Goal: Contribute content

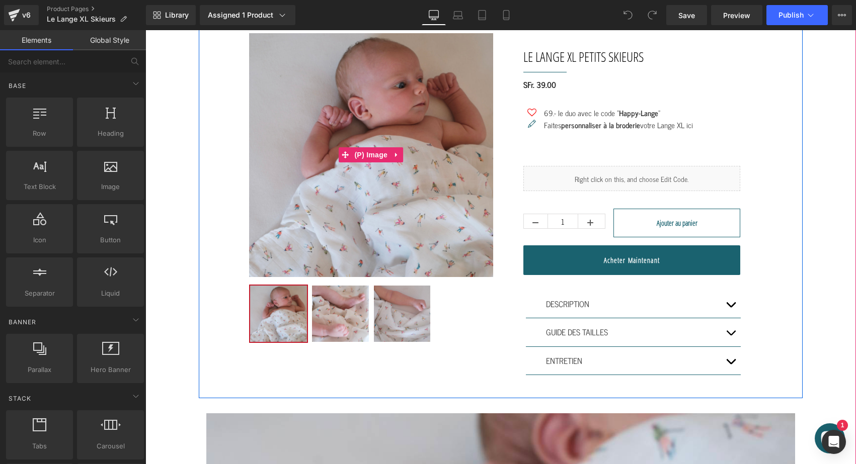
scroll to position [-42, 0]
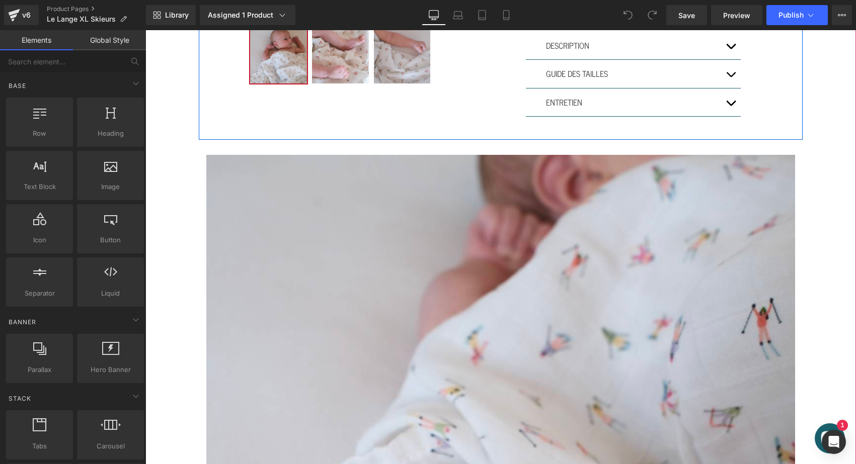
scroll to position [288, 0]
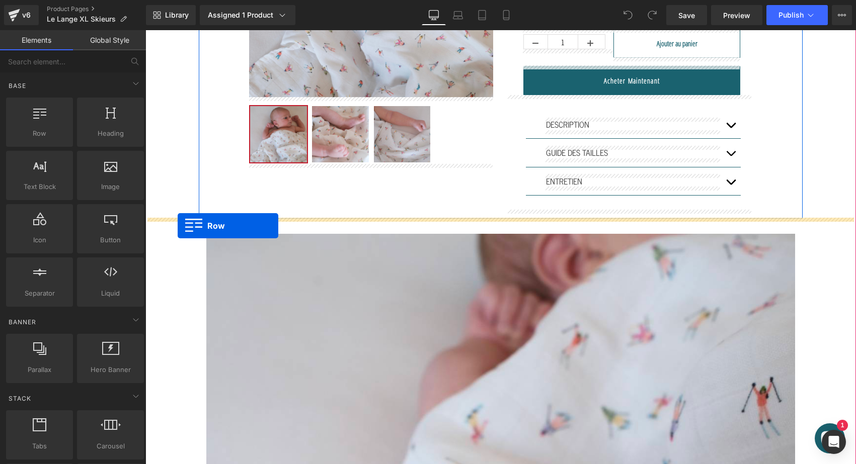
drag, startPoint x: 182, startPoint y: 154, endPoint x: 177, endPoint y: 225, distance: 71.1
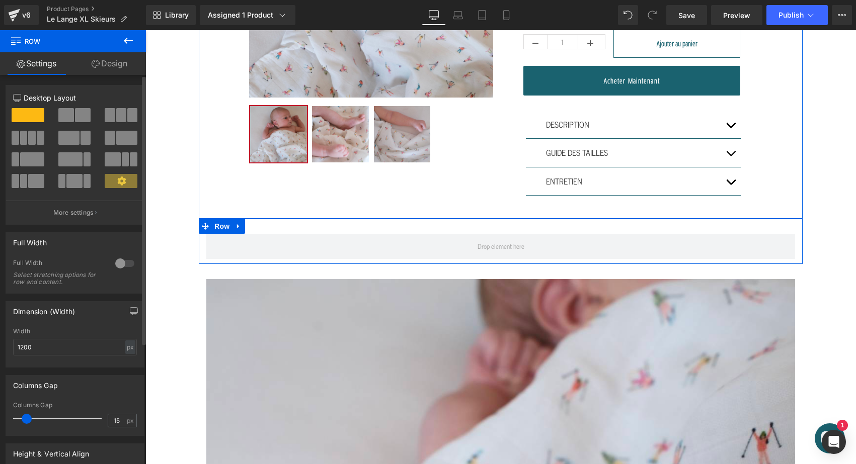
click at [71, 111] on span at bounding box center [66, 115] width 16 height 14
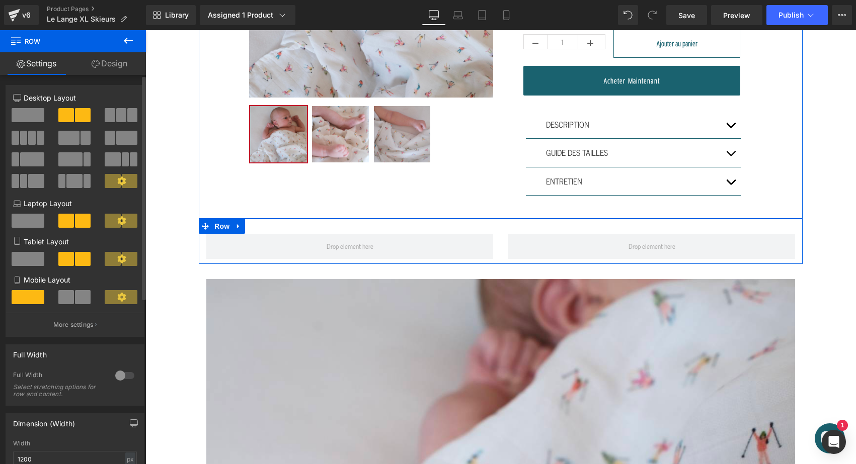
click at [75, 299] on span at bounding box center [83, 297] width 16 height 14
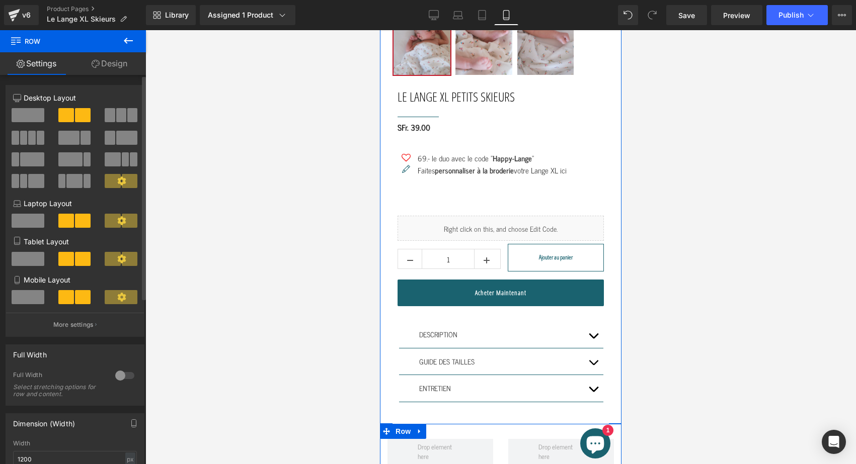
scroll to position [530, 0]
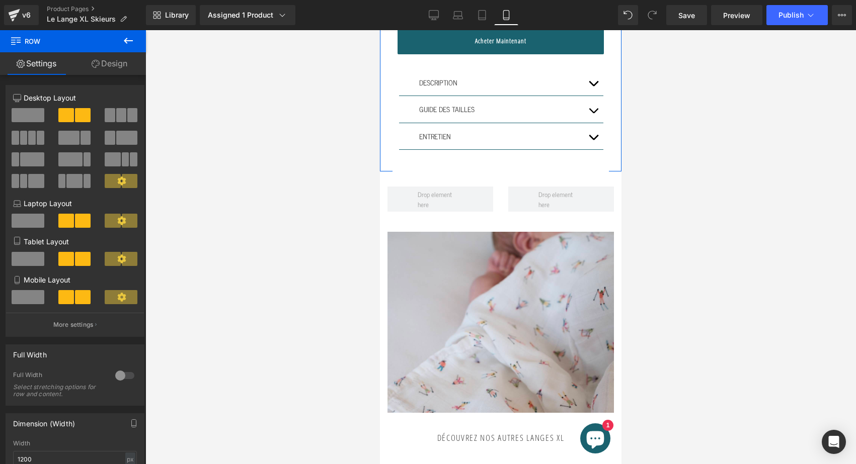
click at [127, 47] on button at bounding box center [128, 41] width 35 height 22
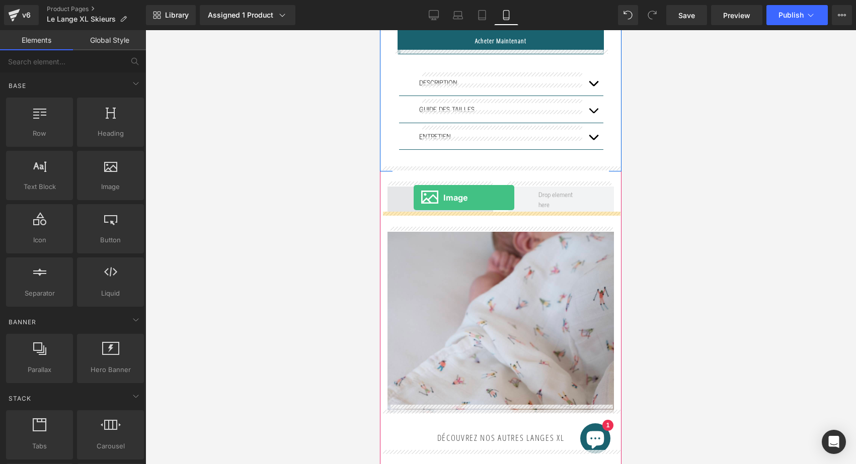
drag, startPoint x: 493, startPoint y: 192, endPoint x: 414, endPoint y: 197, distance: 79.7
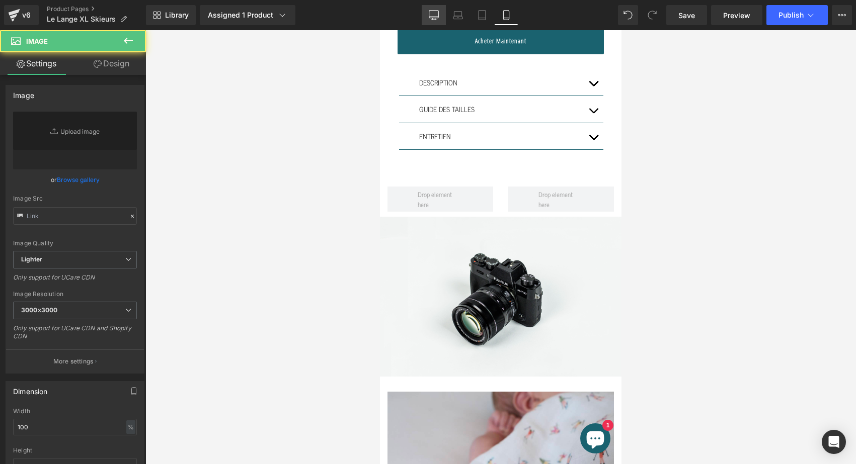
click at [434, 14] on icon at bounding box center [434, 15] width 10 height 10
type input "//d1um8515vdn9kb.cloudfront.net/images/parallax.jpg"
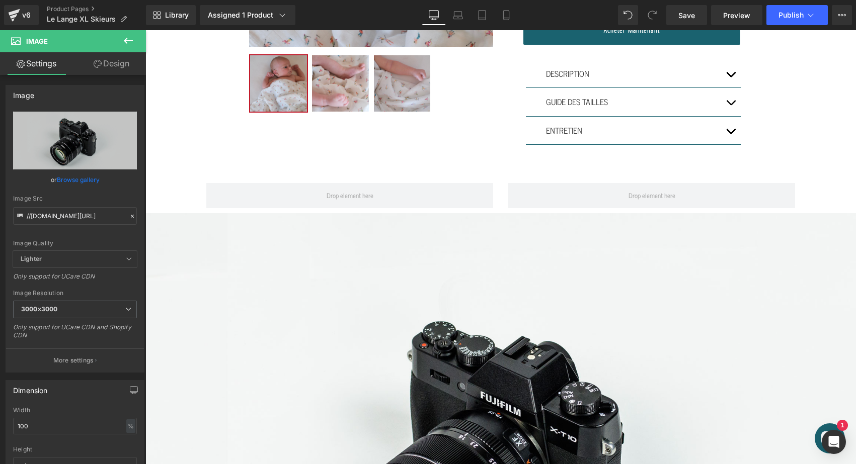
click at [132, 44] on icon at bounding box center [128, 41] width 12 height 12
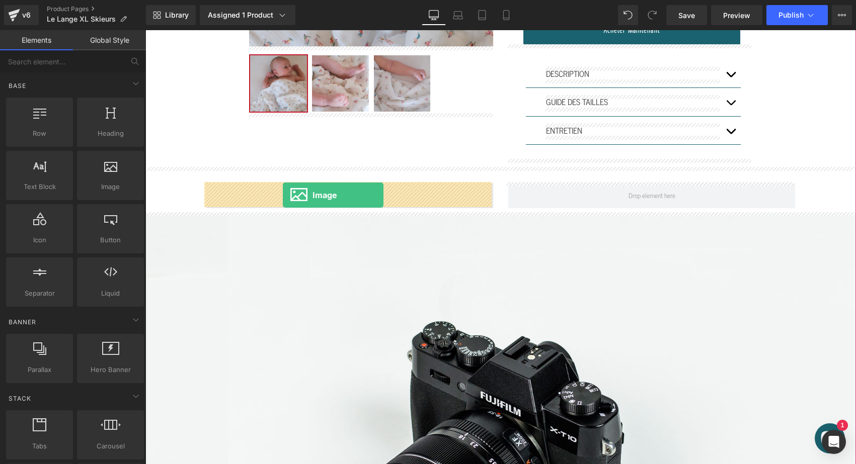
drag, startPoint x: 254, startPoint y: 212, endPoint x: 283, endPoint y: 195, distance: 33.6
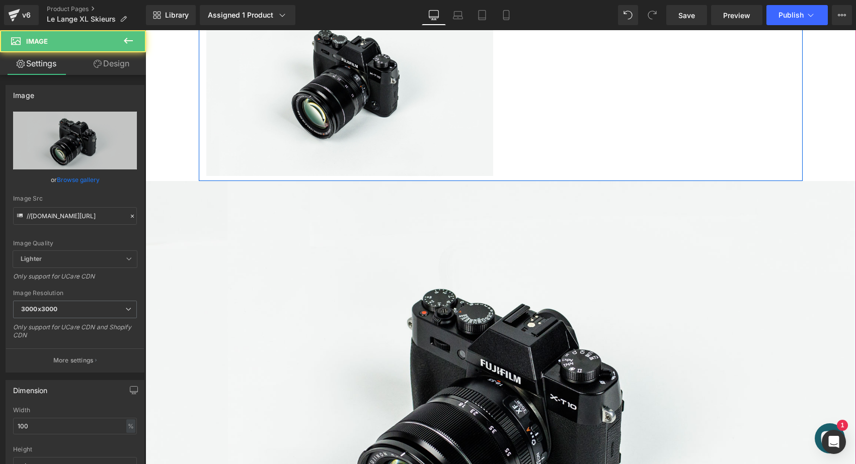
scroll to position [595, 0]
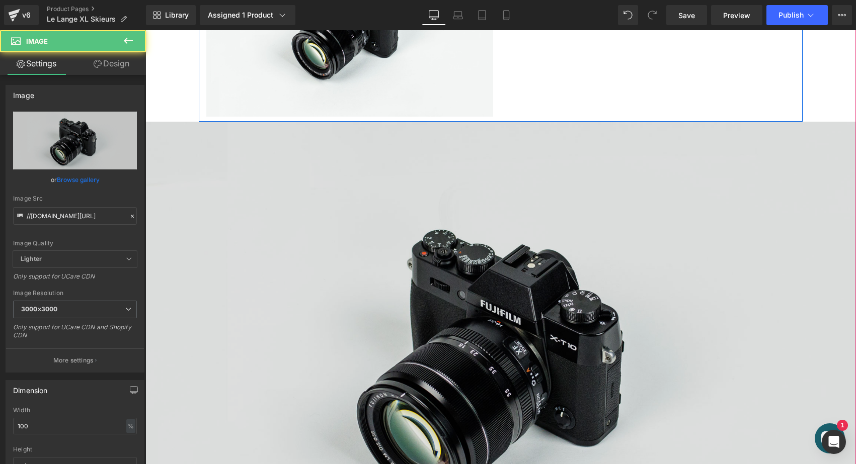
click at [285, 250] on img at bounding box center [500, 357] width 710 height 470
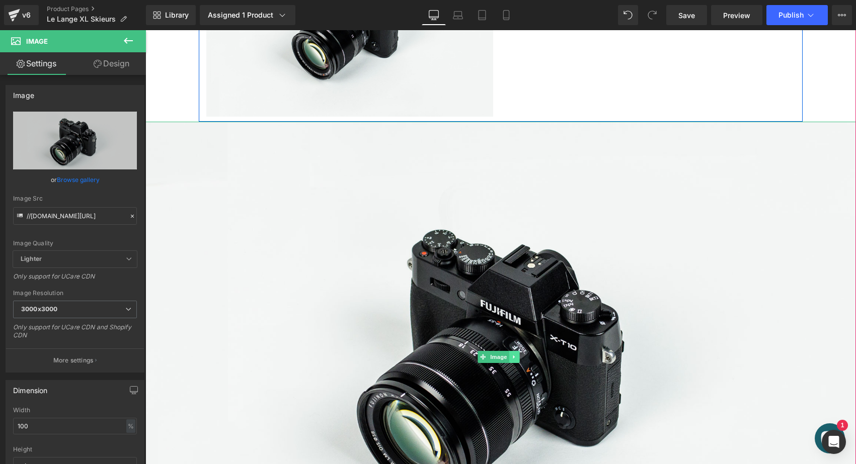
click at [514, 355] on icon at bounding box center [514, 357] width 2 height 4
click at [520, 355] on icon at bounding box center [520, 357] width 6 height 6
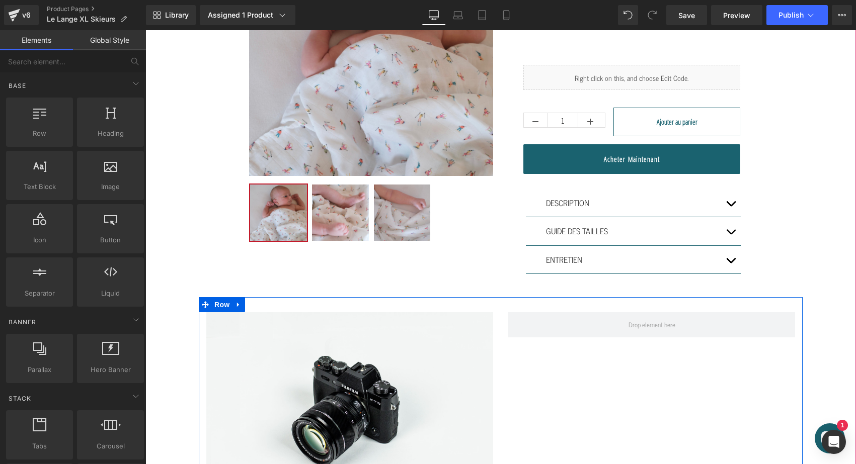
scroll to position [199, 0]
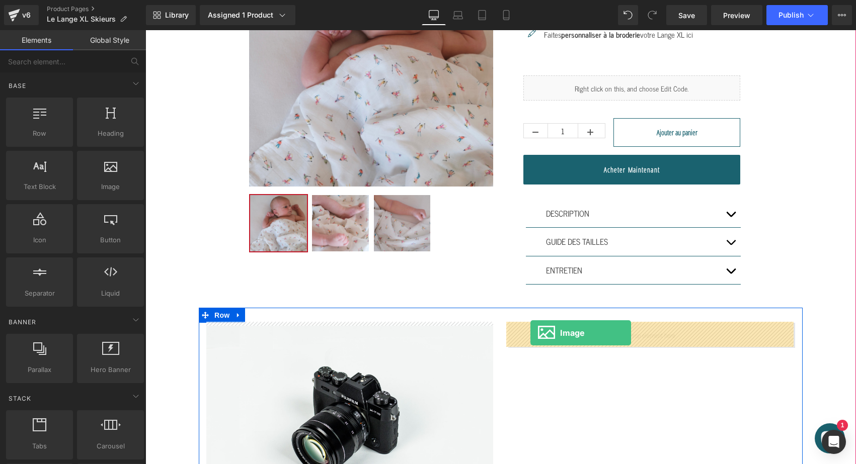
drag, startPoint x: 263, startPoint y: 219, endPoint x: 530, endPoint y: 334, distance: 291.0
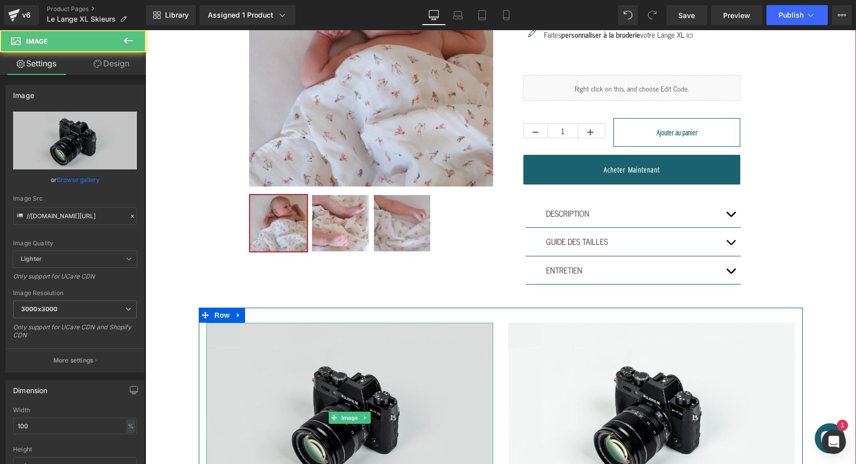
click at [366, 377] on img at bounding box center [349, 418] width 287 height 190
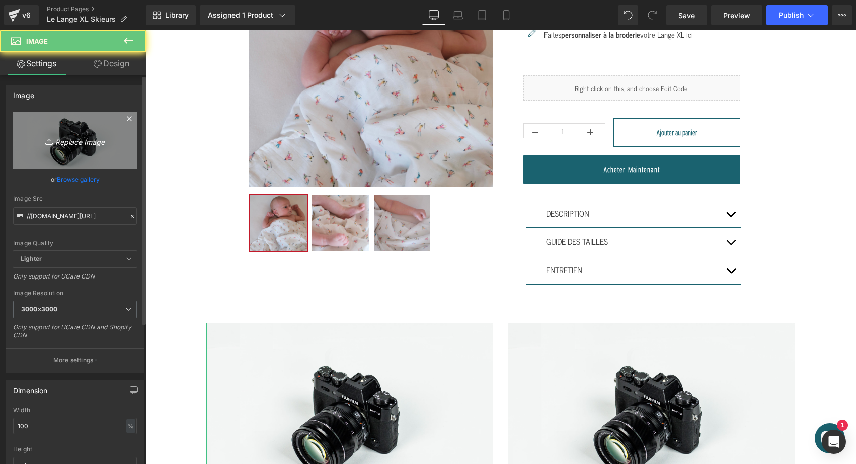
click at [96, 132] on link "Replace Image" at bounding box center [75, 141] width 124 height 58
type input "C:\fakepath\cocoon-élégant-qualité-excellence-bébé-enfant0002.jpg"
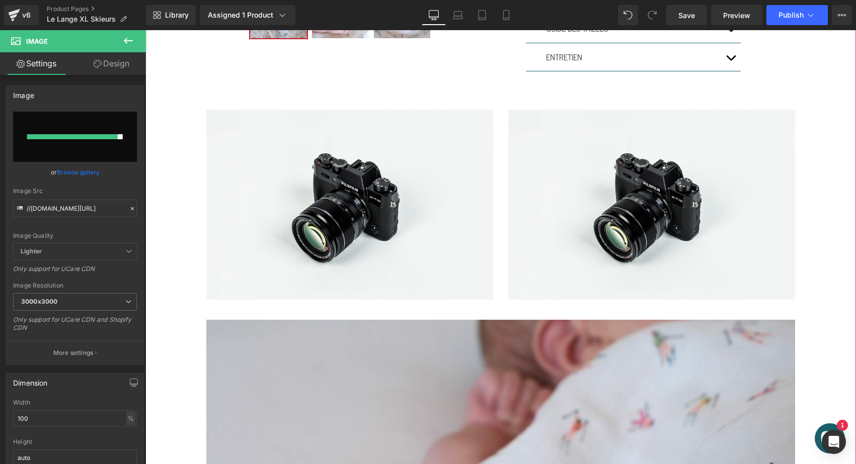
scroll to position [422, 0]
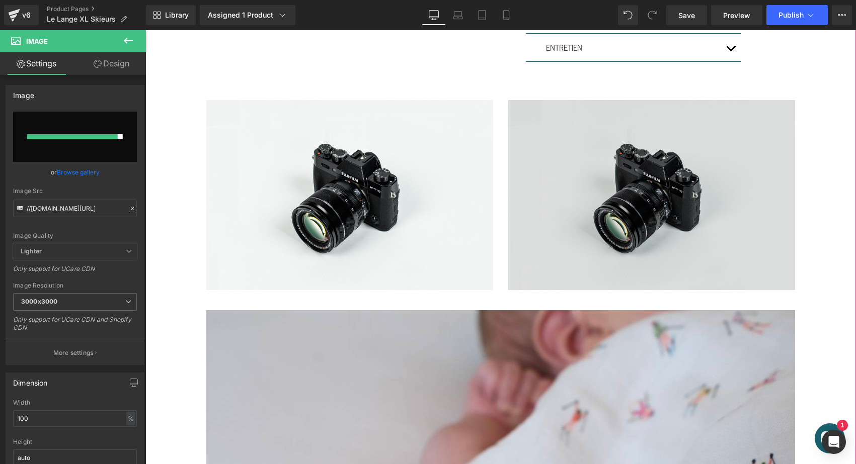
type input "https://ucarecdn.com/40fea218-70f4-48e2-a45a-b44933d666f0/-/format/auto/-/previ…"
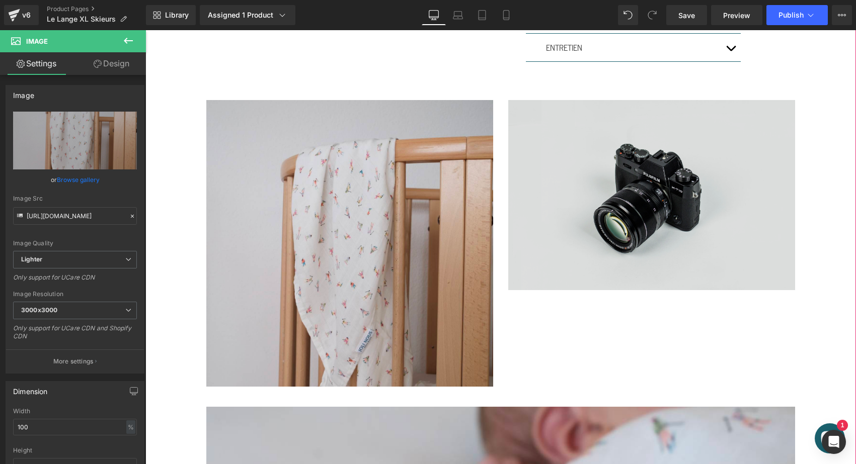
click at [617, 155] on img at bounding box center [651, 195] width 287 height 190
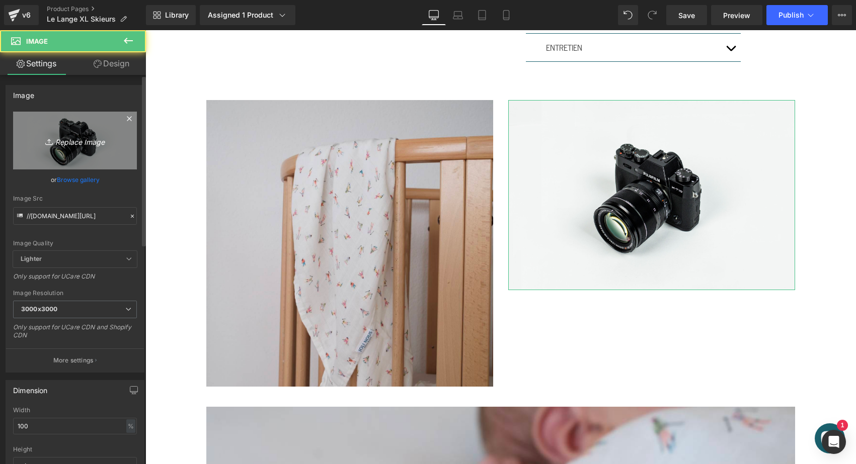
click at [58, 137] on icon "Replace Image" at bounding box center [75, 140] width 81 height 13
type input "C:\fakepath\cocoon-élégant-qualité-excellence-bébé-enfant00055.jpg"
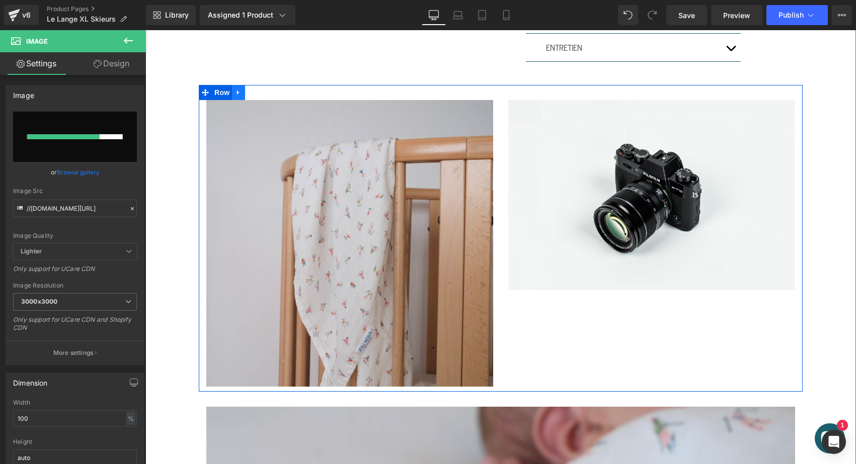
click at [238, 94] on icon at bounding box center [238, 93] width 7 height 8
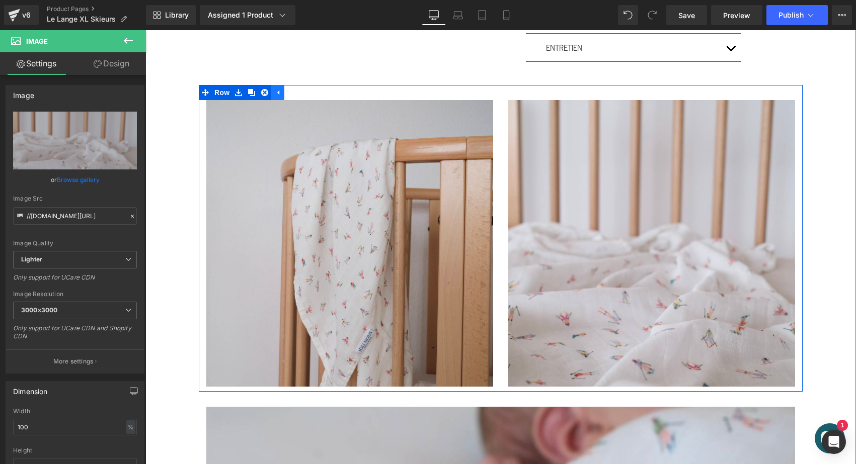
type input "https://ucarecdn.com/a3024feb-3f79-4b93-a2a2-a49e3aac1fde/-/format/auto/-/previ…"
click at [253, 93] on icon at bounding box center [251, 92] width 7 height 7
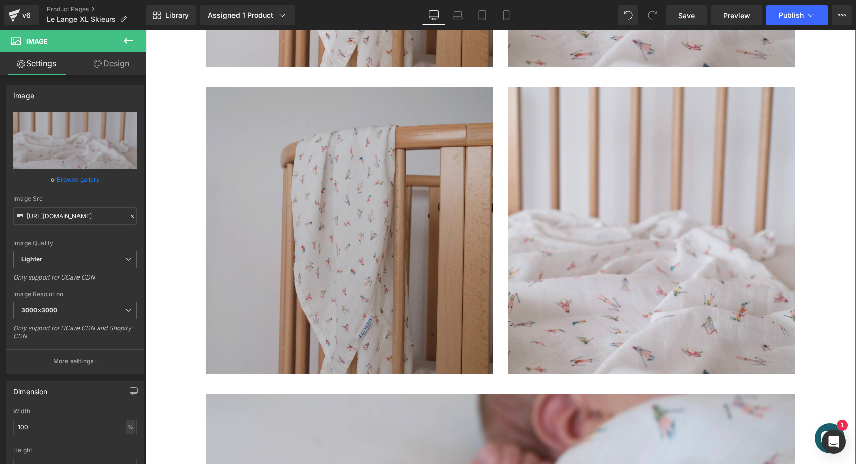
click at [343, 291] on img at bounding box center [349, 230] width 287 height 287
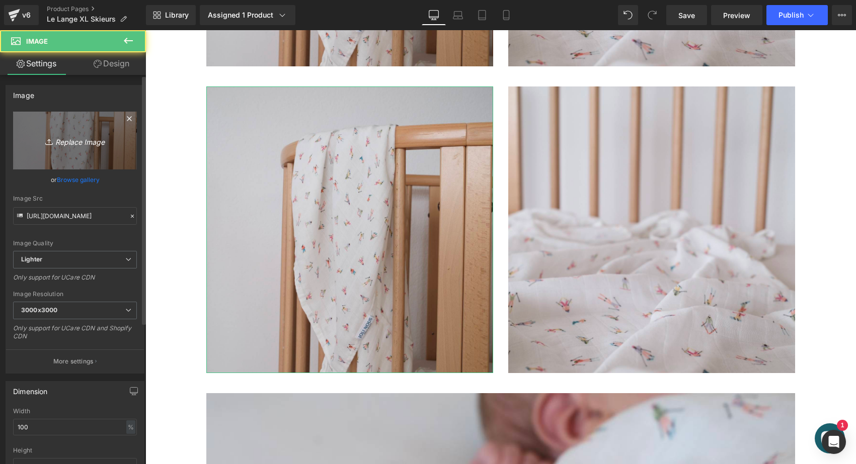
click at [101, 156] on link "Replace Image" at bounding box center [75, 141] width 124 height 58
type input "C:\fakepath\lange-xl-skier-qualité-pratique-cadeau-naissance-joli-nous-doux-co…"
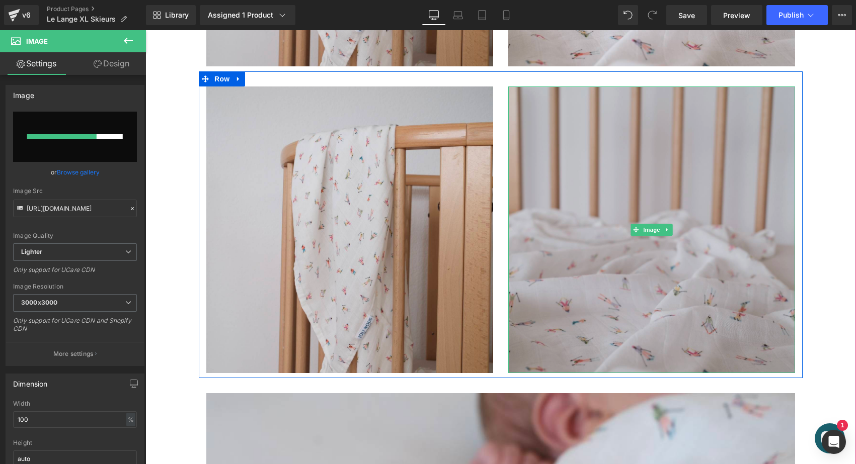
click at [676, 180] on img at bounding box center [651, 230] width 287 height 287
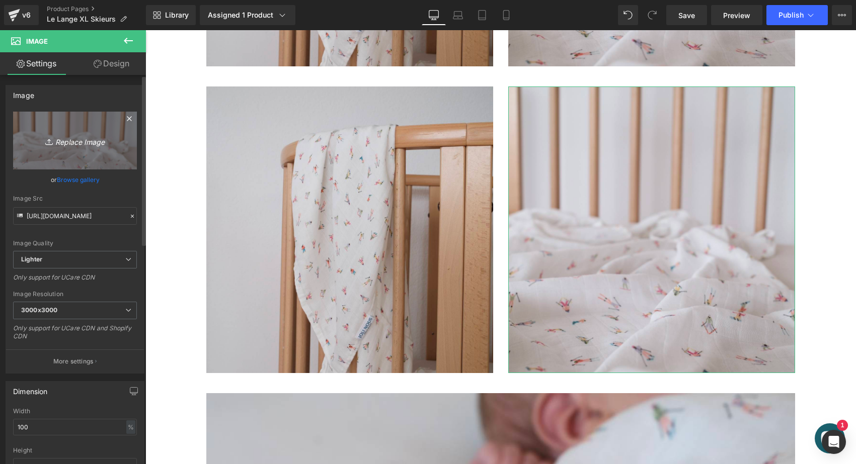
click at [90, 143] on icon "Replace Image" at bounding box center [75, 140] width 81 height 13
type input "C:\fakepath\cocoon-élégant-qualité-excellence-bébé-enfant0004.jpg"
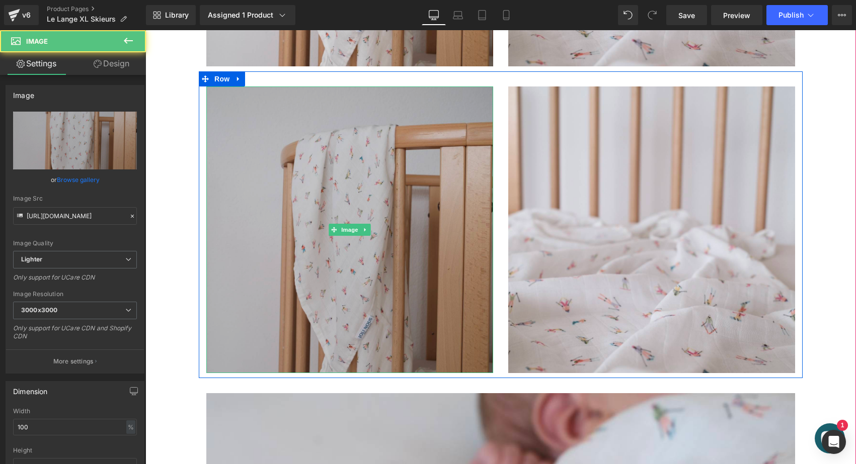
click at [284, 197] on img at bounding box center [349, 230] width 287 height 287
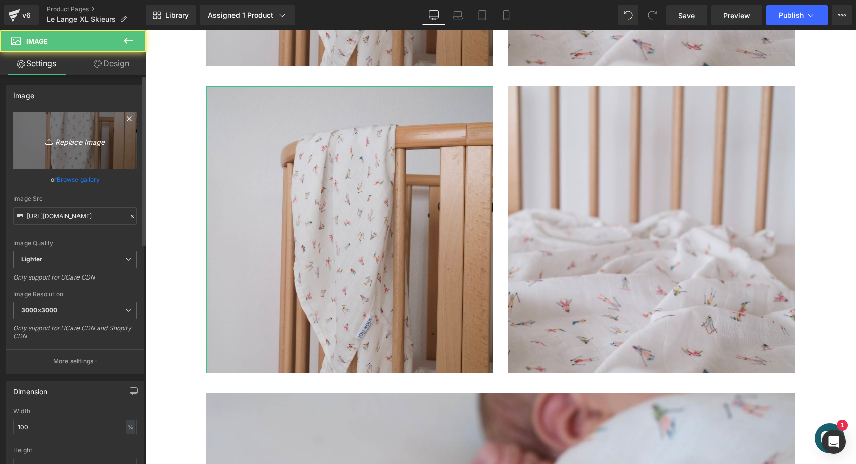
click at [84, 141] on icon "Replace Image" at bounding box center [75, 140] width 81 height 13
type input "C:\fakepath\lange-xl-skier-qualité-pratique-cadeau-naissance-joli-nous-doux-co…"
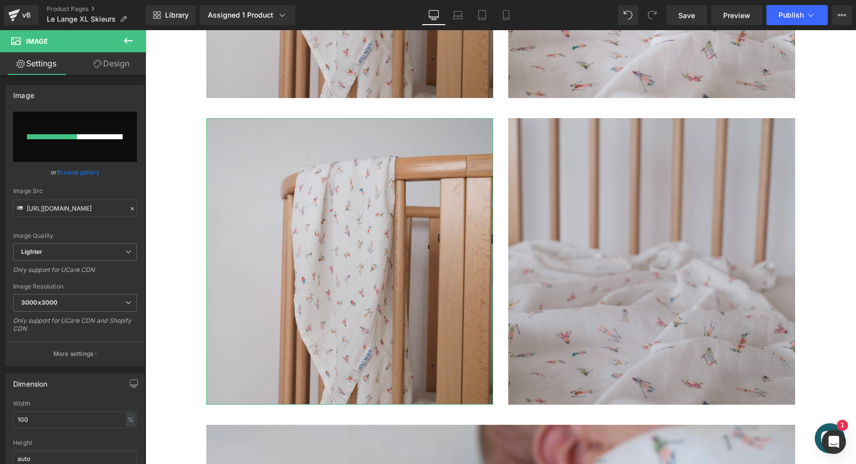
scroll to position [711, 0]
type input "https://ucarecdn.com/4e81b536-5c07-4223-84de-dc2e75b58168/-/format/auto/-/previ…"
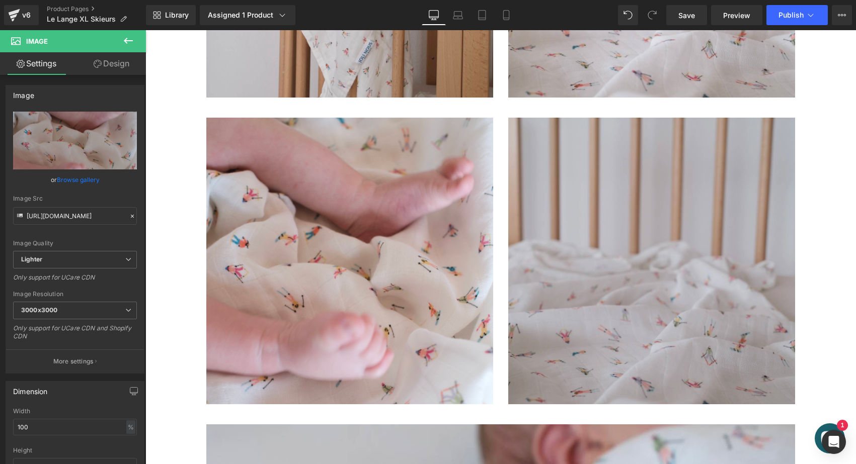
click at [592, 253] on img at bounding box center [651, 261] width 287 height 287
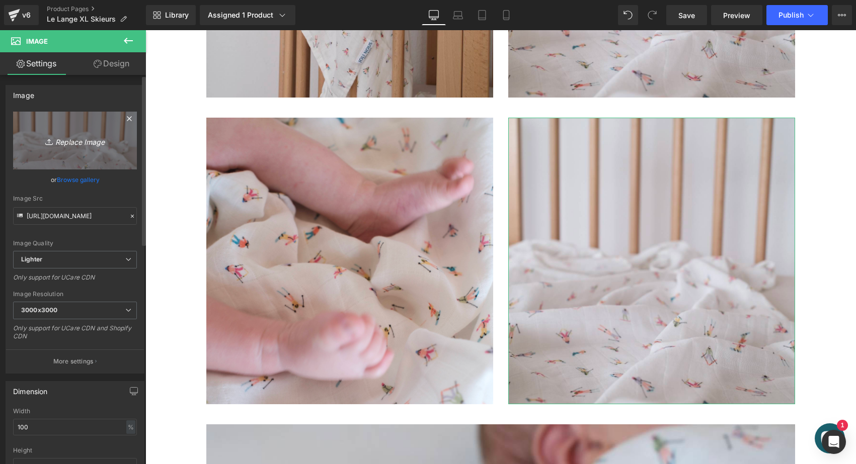
click at [118, 143] on link "Replace Image" at bounding box center [75, 141] width 124 height 58
type input "C:\fakepath\cocoon-élégant-qualité-excellence-bébé-enfant0004.jpg"
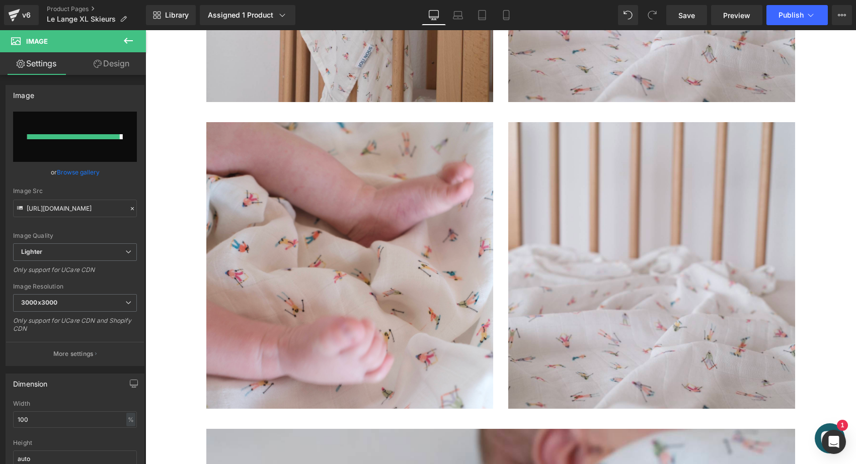
scroll to position [707, 0]
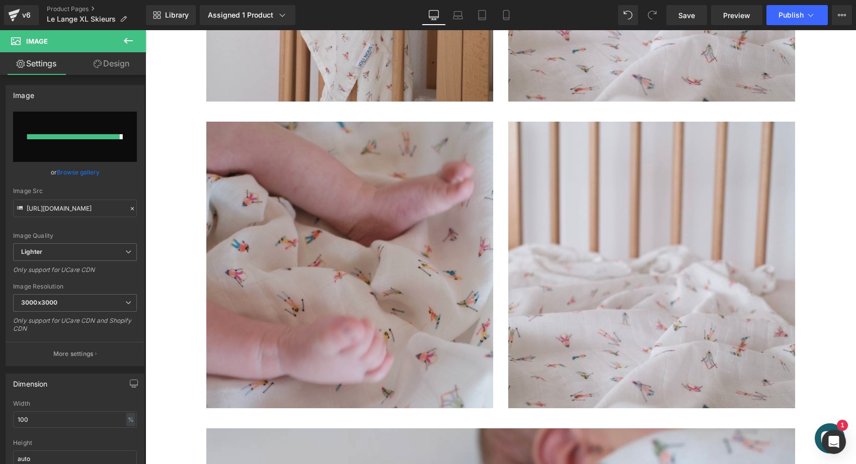
type input "https://ucarecdn.com/936377bd-ca27-422e-b20a-141c54952878/-/format/auto/-/previ…"
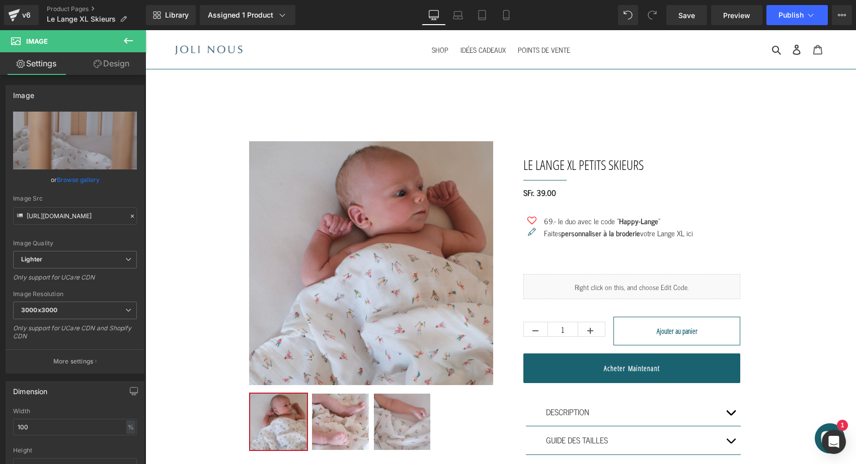
scroll to position [0, 0]
click at [788, 19] on span "Publish" at bounding box center [790, 15] width 25 height 8
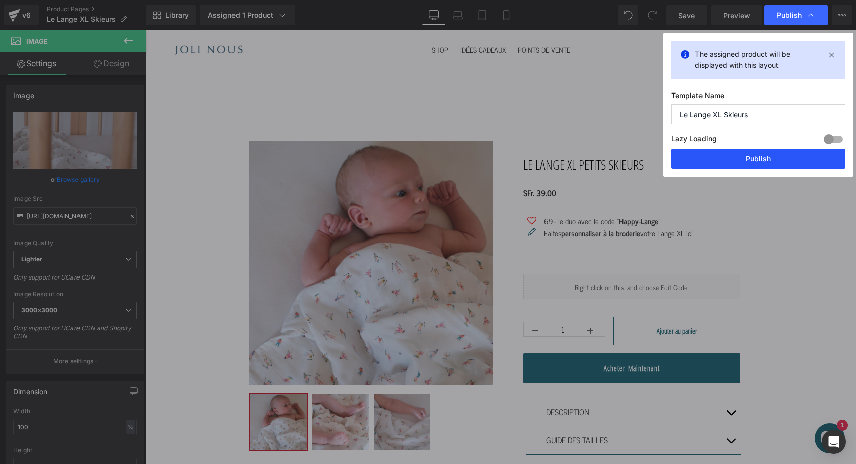
click at [742, 163] on button "Publish" at bounding box center [758, 159] width 174 height 20
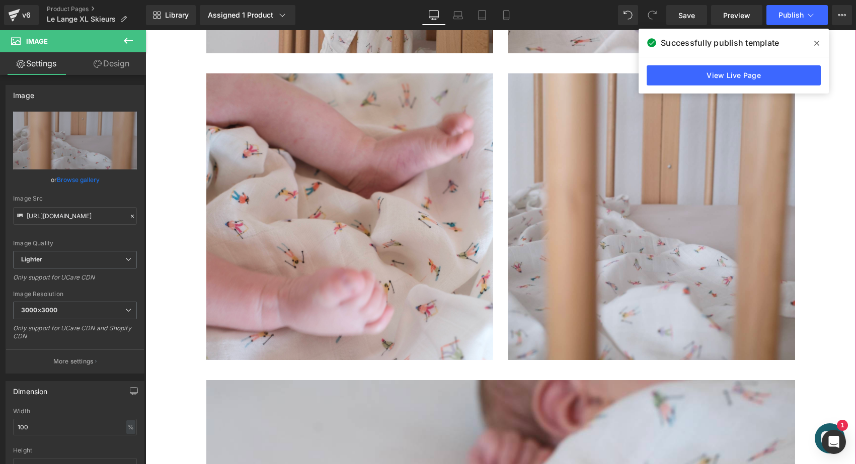
scroll to position [782, 0]
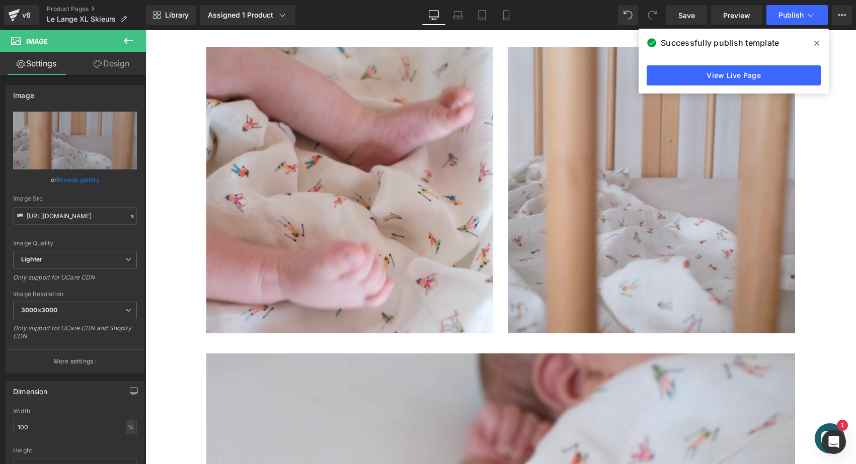
drag, startPoint x: 507, startPoint y: 26, endPoint x: 362, endPoint y: 1, distance: 147.6
click at [507, 26] on div "Library Assigned 1 Product Product Preview Le Lange XL Petits skieurs Manage as…" at bounding box center [501, 15] width 710 height 30
click at [507, 23] on link "Mobile" at bounding box center [506, 15] width 24 height 20
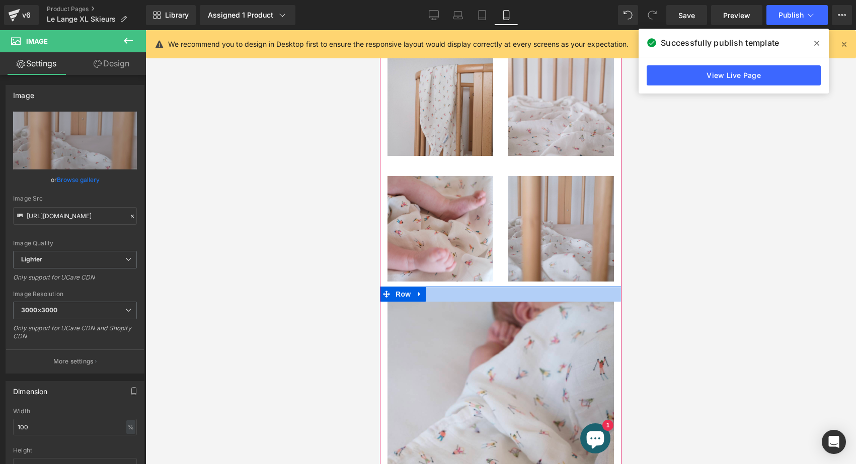
scroll to position [603, 0]
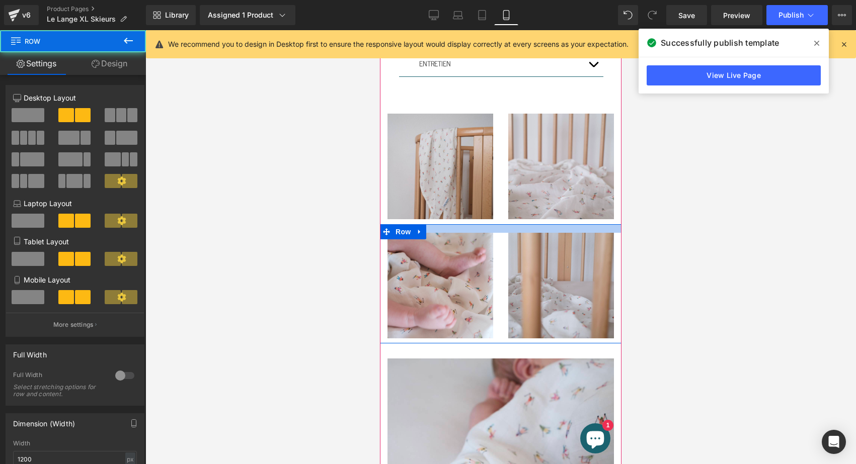
drag, startPoint x: 458, startPoint y: 223, endPoint x: 458, endPoint y: 217, distance: 6.5
click at [458, 217] on div "Sale Off (P) Image" at bounding box center [501, 108] width 242 height 1239
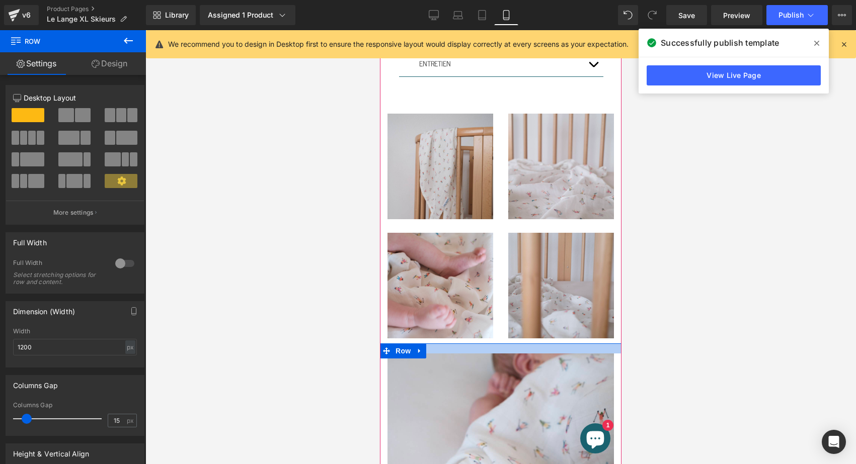
drag, startPoint x: 482, startPoint y: 343, endPoint x: 483, endPoint y: 338, distance: 5.1
click at [483, 344] on div at bounding box center [501, 349] width 242 height 10
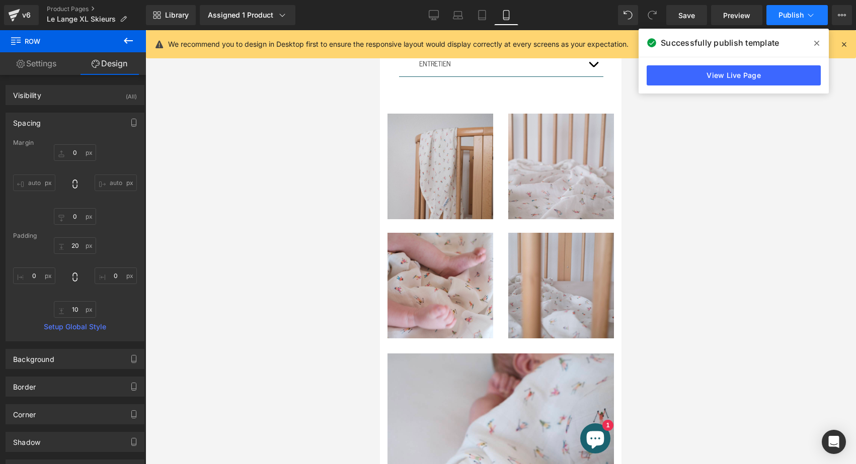
click at [777, 15] on button "Publish" at bounding box center [796, 15] width 61 height 20
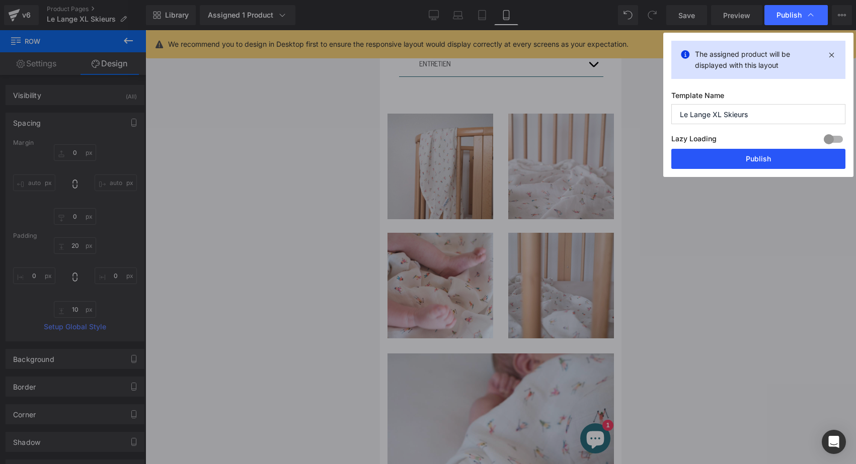
click at [710, 152] on button "Publish" at bounding box center [758, 159] width 174 height 20
